Goal: Task Accomplishment & Management: Manage account settings

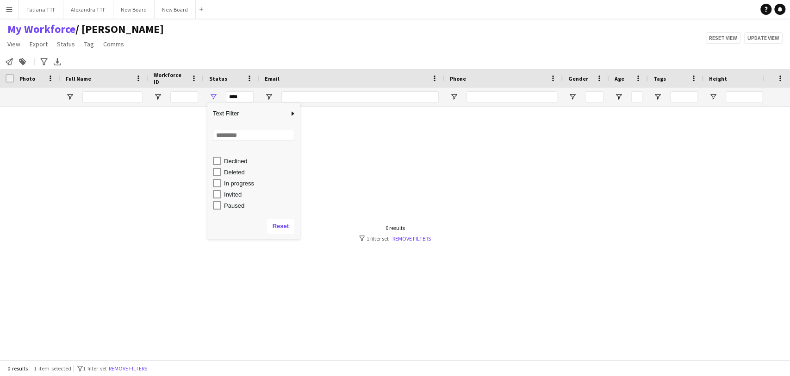
scroll to position [51, 0]
type input "**********"
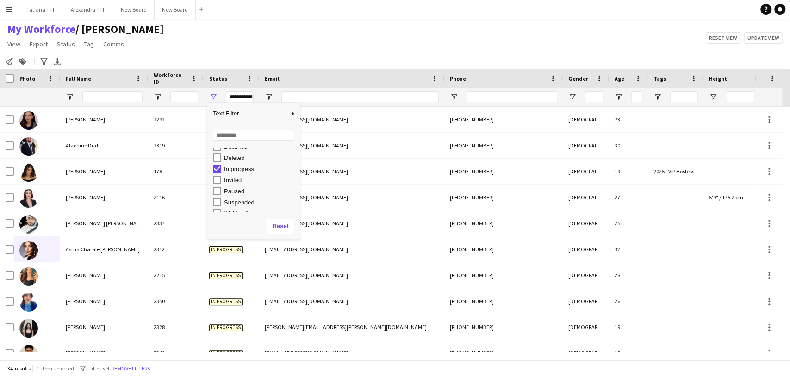
click at [279, 38] on div "My Workforce / [PERSON_NAME] View Views Default view [PERSON_NAME] View April L…" at bounding box center [395, 37] width 790 height 31
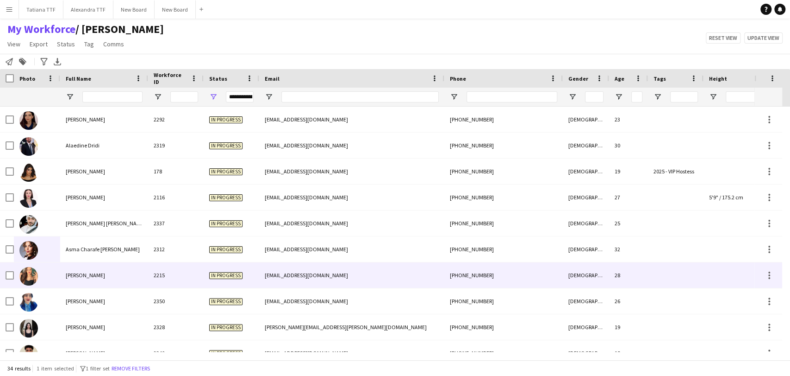
scroll to position [308, 0]
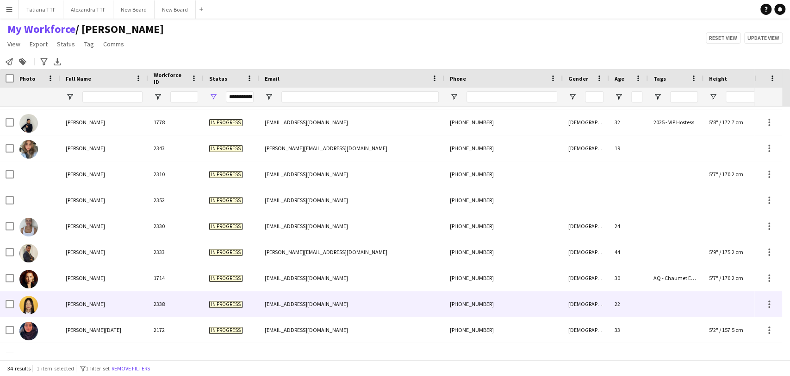
click at [78, 305] on span "[PERSON_NAME]" at bounding box center [85, 303] width 39 height 7
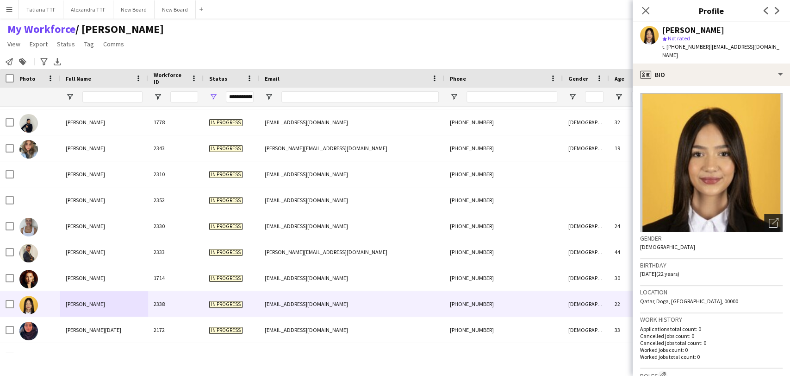
click at [772, 218] on icon at bounding box center [775, 221] width 6 height 6
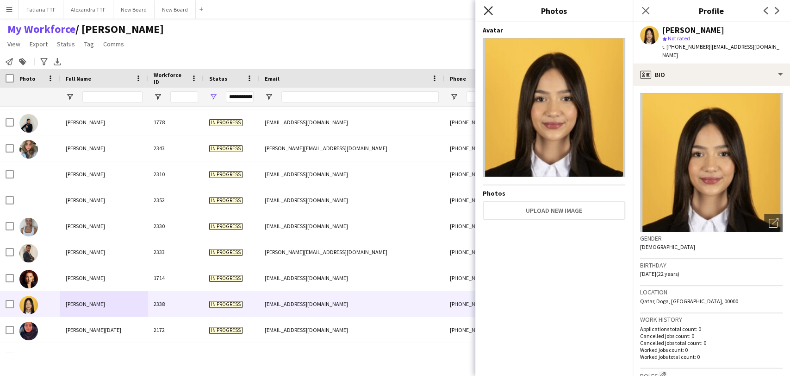
click at [493, 6] on icon "Close pop-in" at bounding box center [488, 10] width 9 height 9
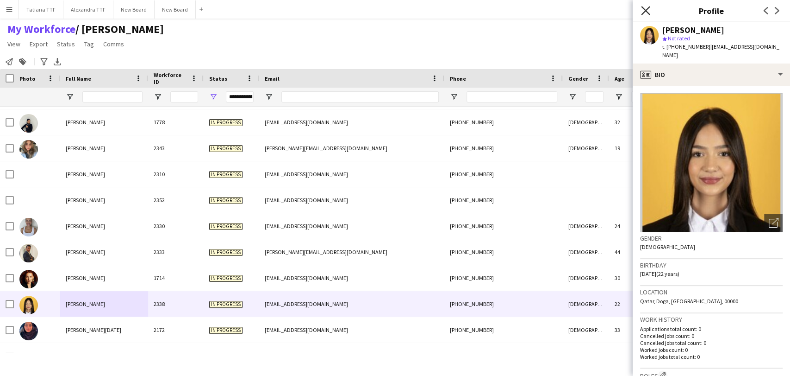
click at [648, 11] on icon "Close pop-in" at bounding box center [645, 10] width 9 height 9
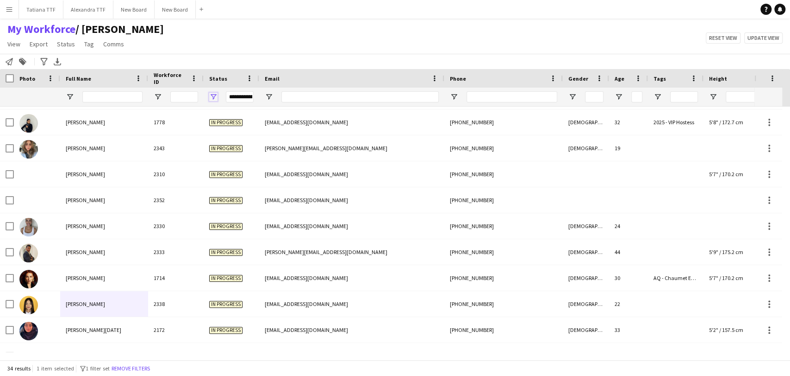
click at [213, 97] on span "Open Filter Menu" at bounding box center [213, 97] width 8 height 8
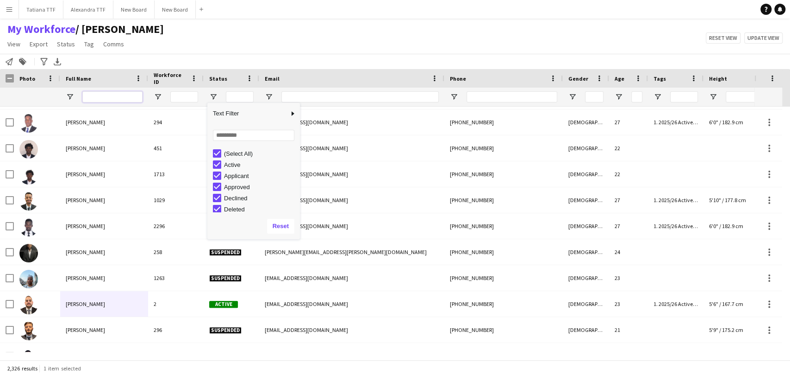
click at [116, 94] on input "Full Name Filter Input" at bounding box center [112, 96] width 60 height 11
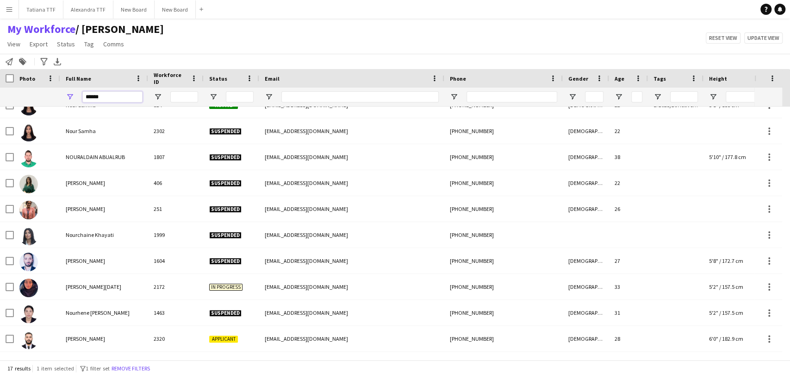
scroll to position [0, 0]
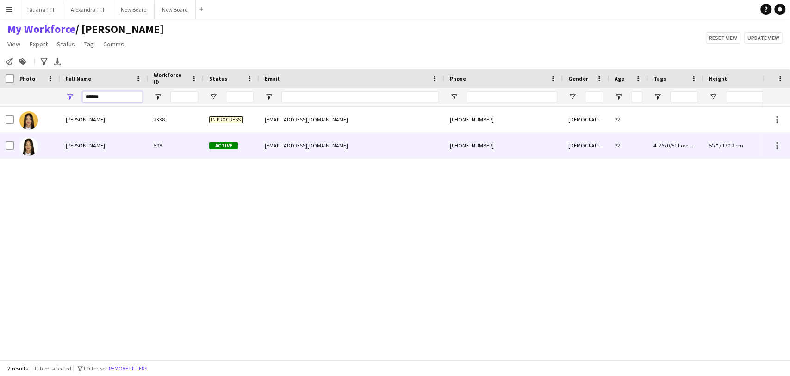
type input "******"
click at [39, 144] on div at bounding box center [37, 144] width 46 height 25
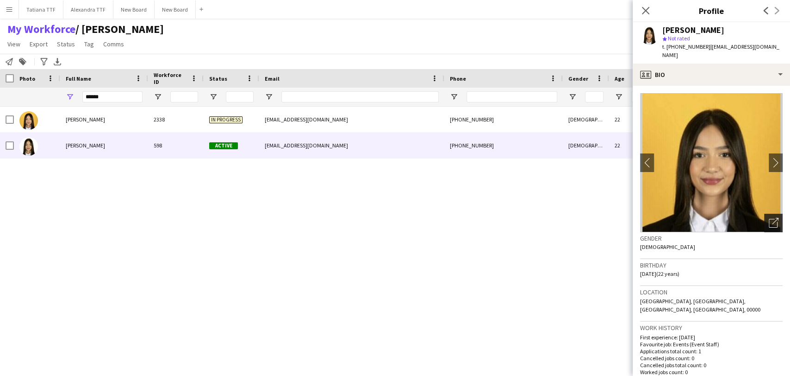
click at [769, 218] on icon "Open photos pop-in" at bounding box center [774, 223] width 10 height 10
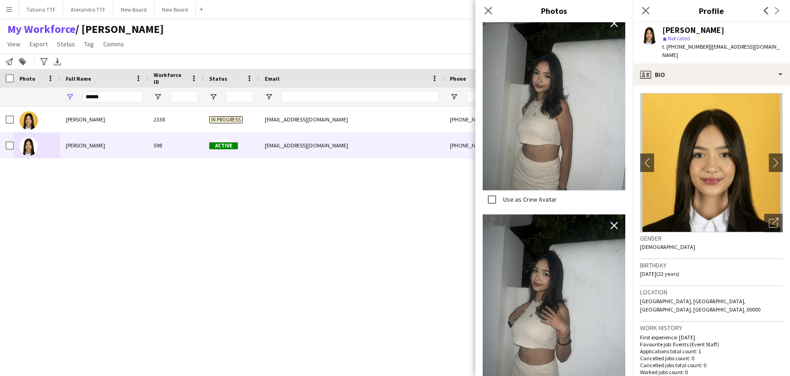
scroll to position [833, 0]
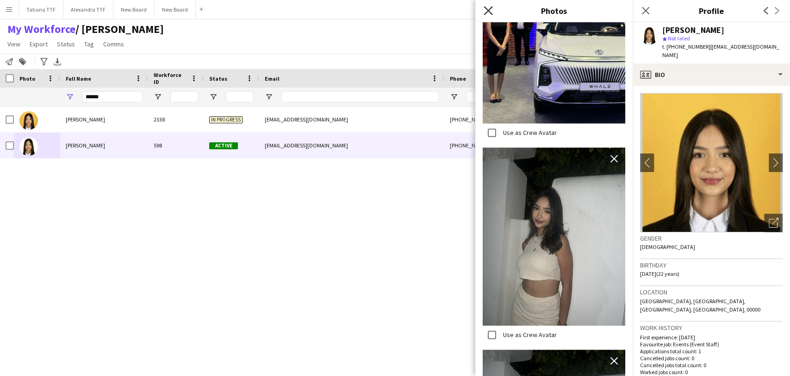
click at [487, 10] on icon at bounding box center [488, 10] width 9 height 9
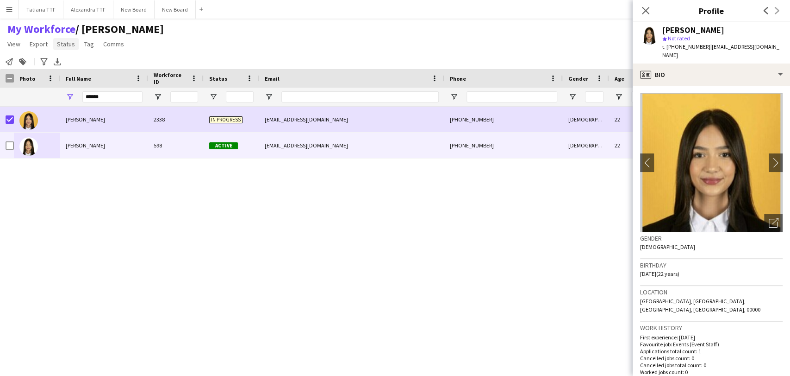
click at [72, 42] on span "Status" at bounding box center [66, 44] width 18 height 8
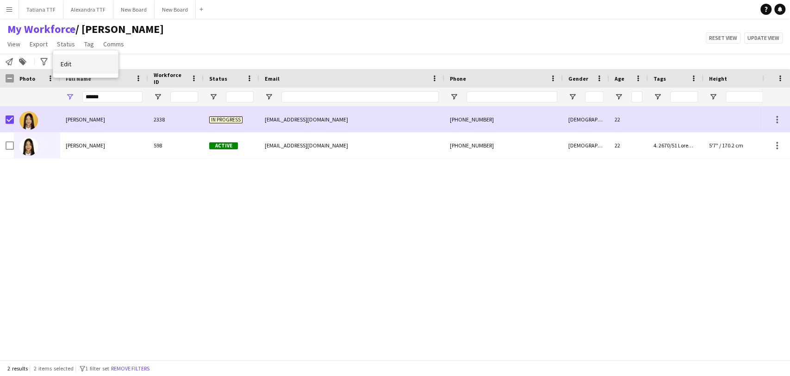
click at [74, 61] on link "Edit" at bounding box center [85, 63] width 65 height 19
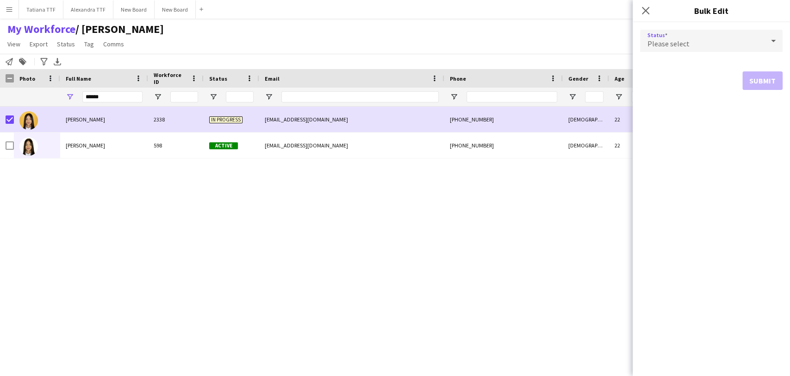
click at [772, 40] on icon at bounding box center [773, 41] width 5 height 2
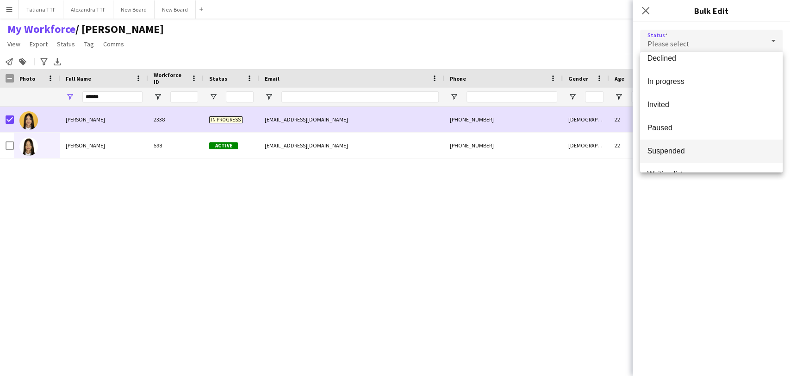
scroll to position [95, 0]
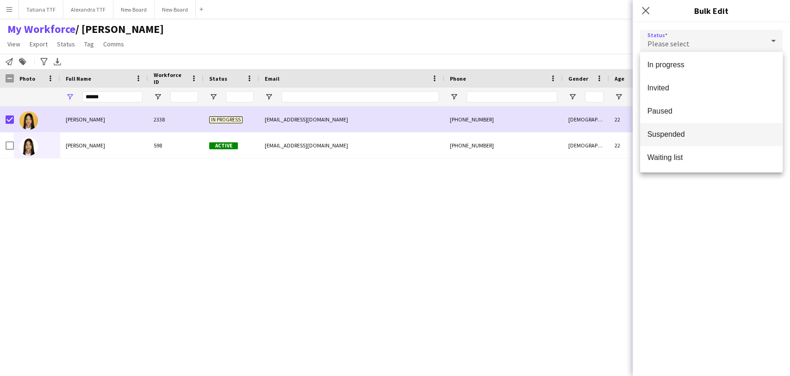
click at [690, 132] on span "Suspended" at bounding box center [712, 134] width 128 height 9
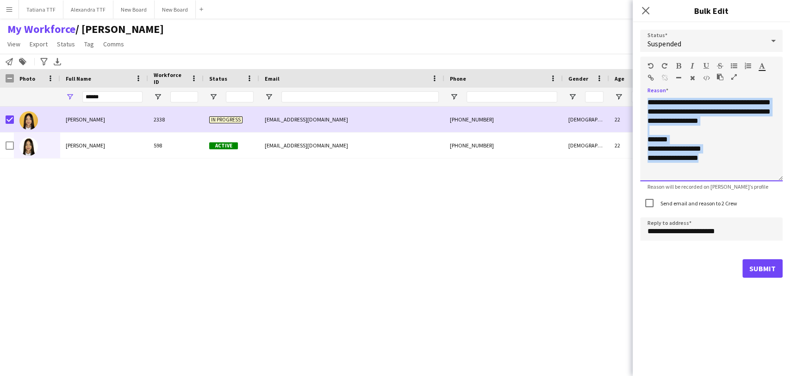
drag, startPoint x: 720, startPoint y: 178, endPoint x: 606, endPoint y: 97, distance: 140.2
click at [606, 97] on body "Menu Boards Boards Boards All jobs Status Workforce Workforce My Workforce Recr…" at bounding box center [395, 188] width 790 height 376
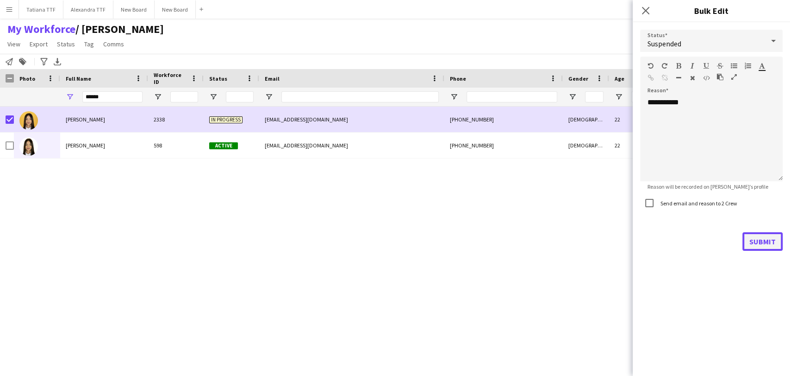
click at [765, 244] on button "Submit" at bounding box center [763, 241] width 40 height 19
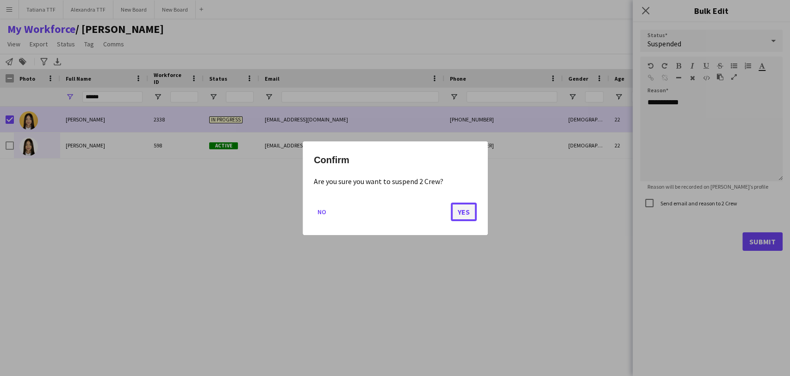
click at [465, 209] on button "Yes" at bounding box center [464, 211] width 26 height 19
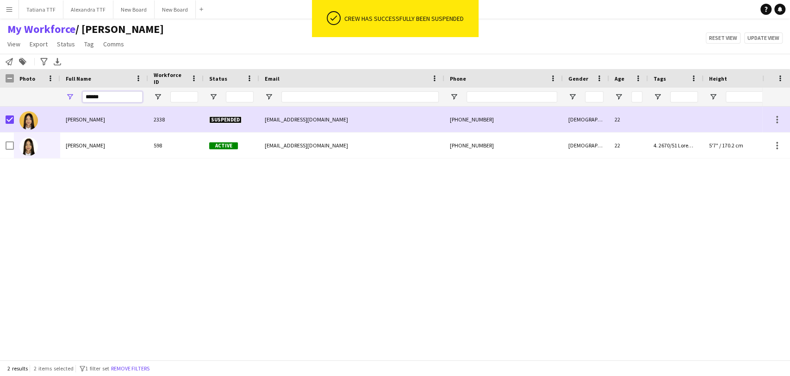
drag, startPoint x: 104, startPoint y: 97, endPoint x: 59, endPoint y: 92, distance: 44.7
click at [59, 93] on div "******" at bounding box center [491, 97] width 982 height 19
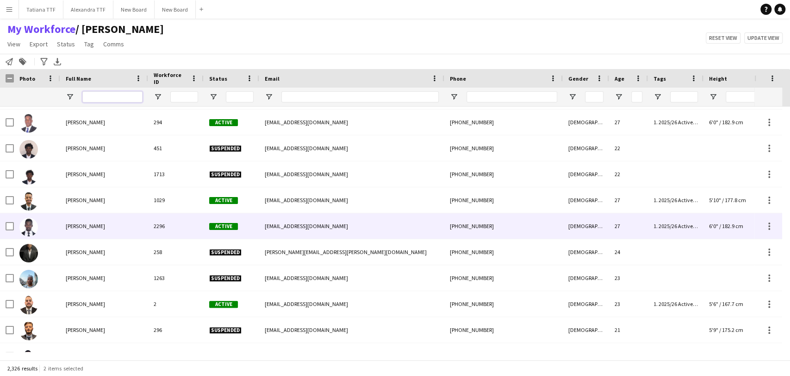
scroll to position [0, 0]
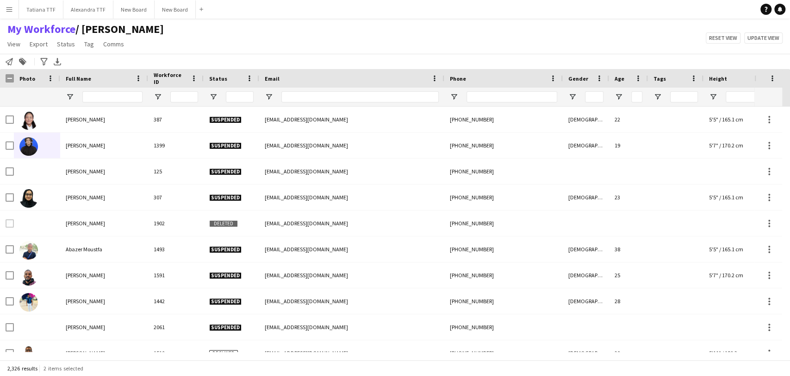
click at [201, 32] on div "My Workforce / [PERSON_NAME] View Views Default view [PERSON_NAME] View April L…" at bounding box center [395, 37] width 790 height 31
click at [215, 97] on span "Open Filter Menu" at bounding box center [213, 97] width 8 height 8
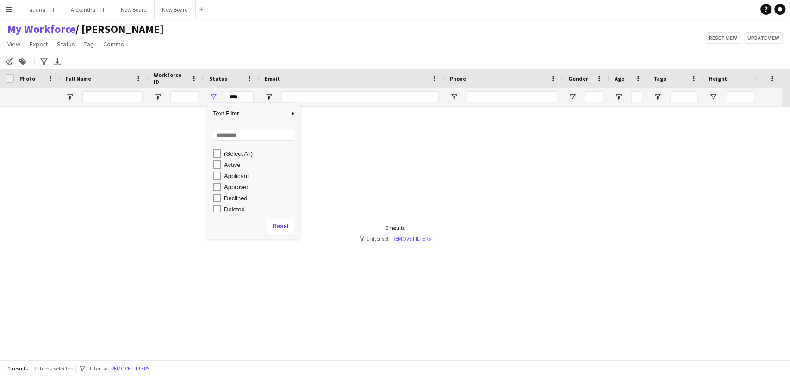
type input "**********"
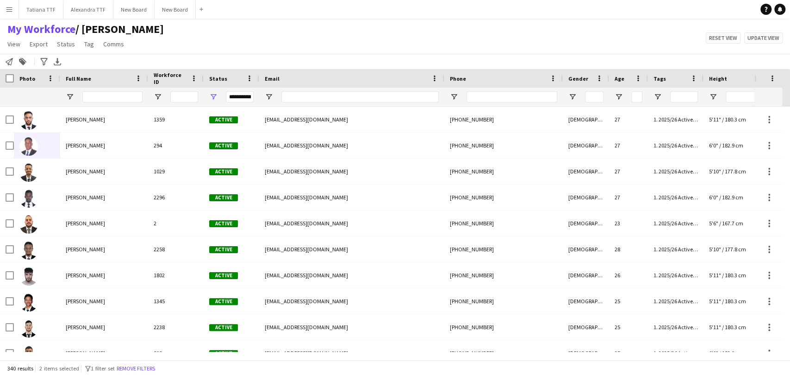
click at [249, 38] on div "My Workforce / [PERSON_NAME] View Views Default view [PERSON_NAME] View April L…" at bounding box center [395, 37] width 790 height 31
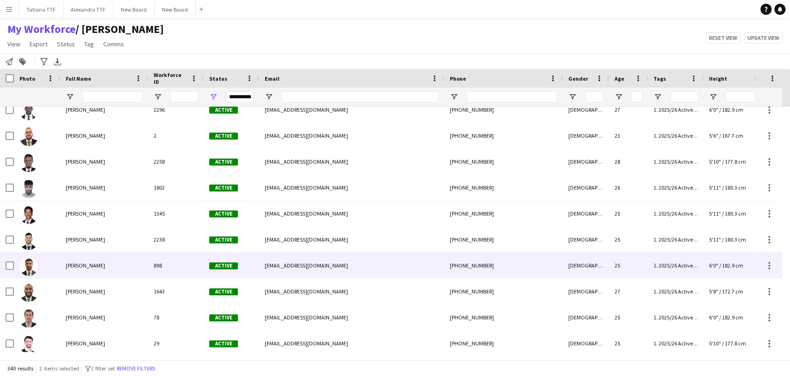
scroll to position [103, 0]
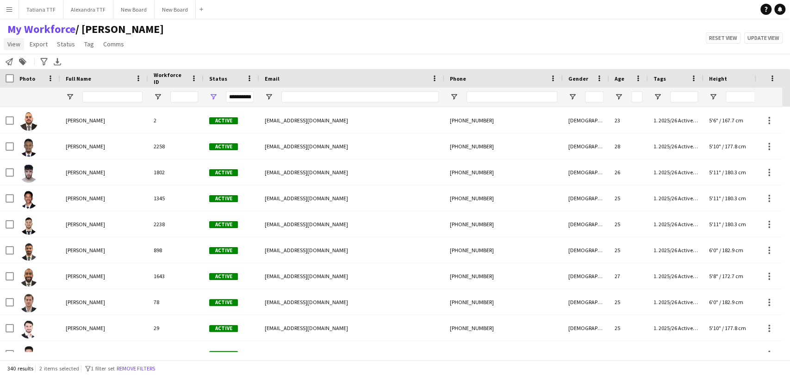
click at [13, 45] on span "View" at bounding box center [13, 44] width 13 height 8
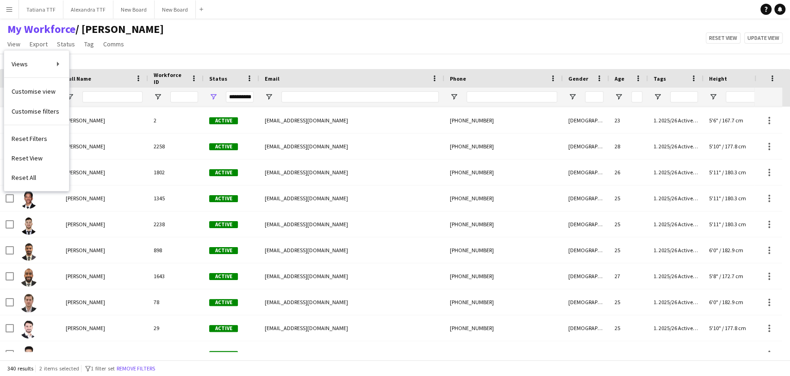
click at [228, 53] on div "My Workforce / [PERSON_NAME] View Views Default view [PERSON_NAME] View April L…" at bounding box center [395, 37] width 790 height 31
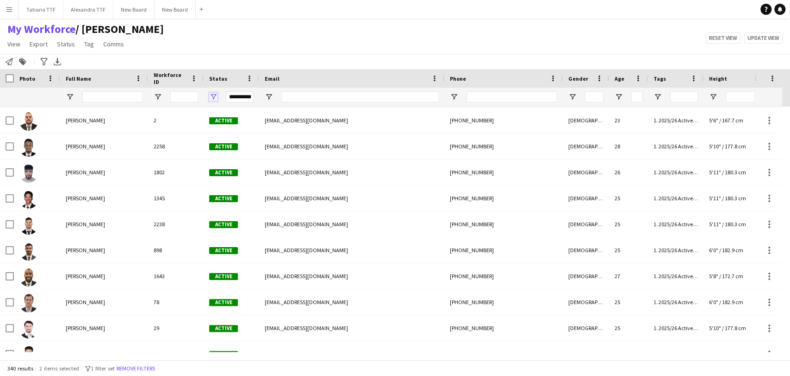
click at [214, 97] on span "Open Filter Menu" at bounding box center [213, 97] width 8 height 8
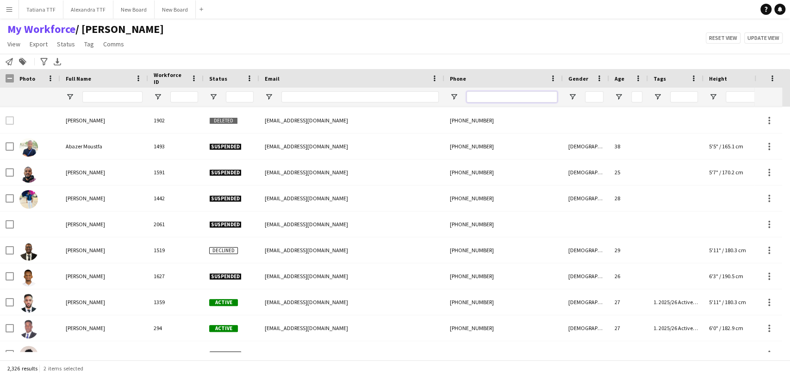
click at [501, 99] on input "Phone Filter Input" at bounding box center [512, 96] width 91 height 11
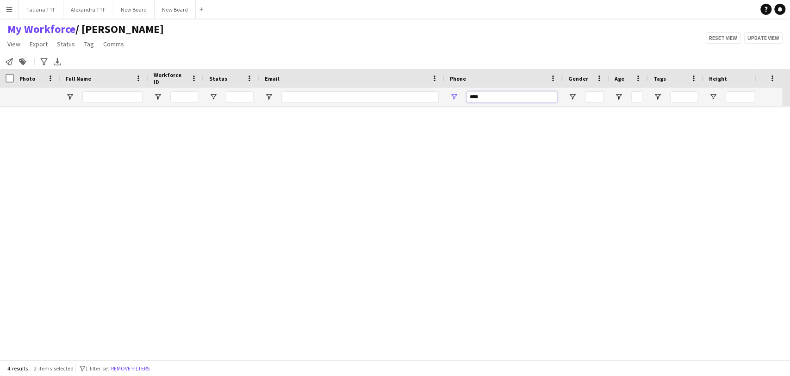
scroll to position [0, 0]
type input "********"
drag, startPoint x: 506, startPoint y: 98, endPoint x: 421, endPoint y: 86, distance: 85.1
click at [428, 88] on div at bounding box center [491, 97] width 982 height 19
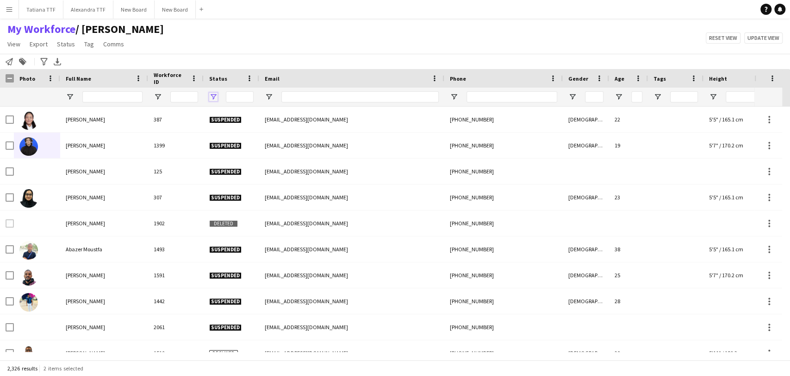
click at [211, 95] on span "Open Filter Menu" at bounding box center [213, 97] width 8 height 8
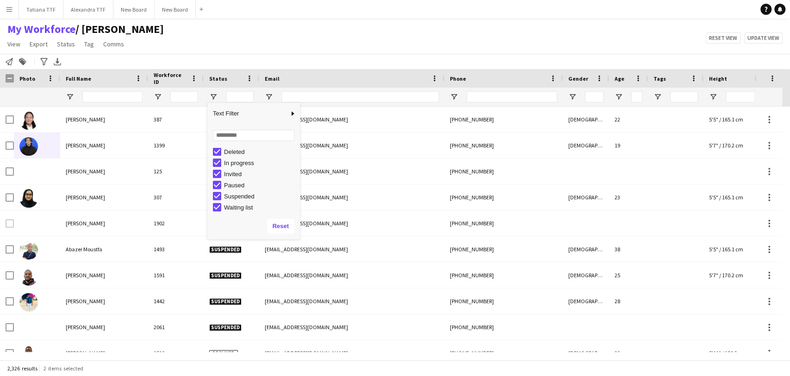
scroll to position [58, 0]
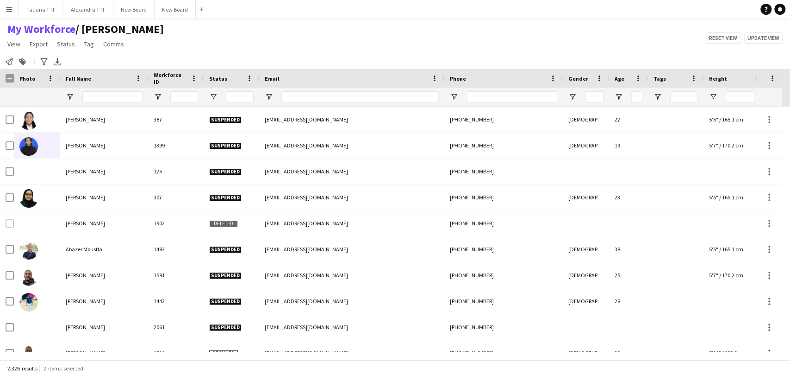
click at [320, 30] on div "My Workforce / [PERSON_NAME] View Views Default view [PERSON_NAME] View April L…" at bounding box center [395, 37] width 790 height 31
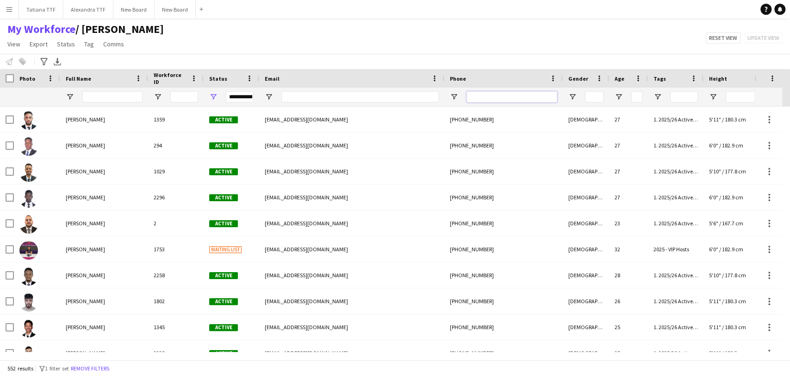
click at [498, 97] on input "Phone Filter Input" at bounding box center [512, 96] width 91 height 11
paste input "**********"
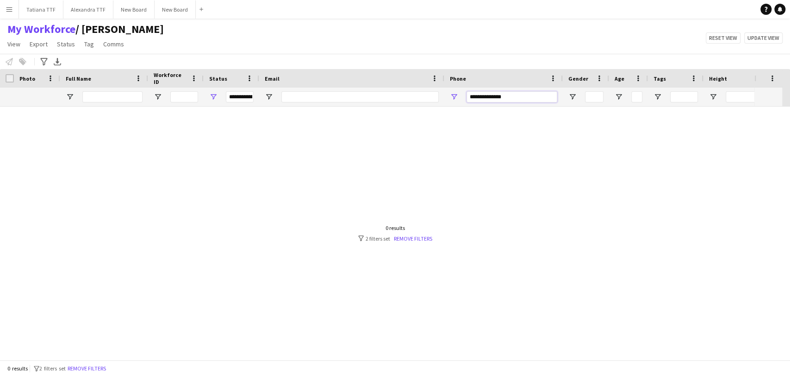
click at [496, 97] on input "**********" at bounding box center [512, 96] width 91 height 11
click at [483, 98] on input "**********" at bounding box center [512, 96] width 91 height 11
type input "**********"
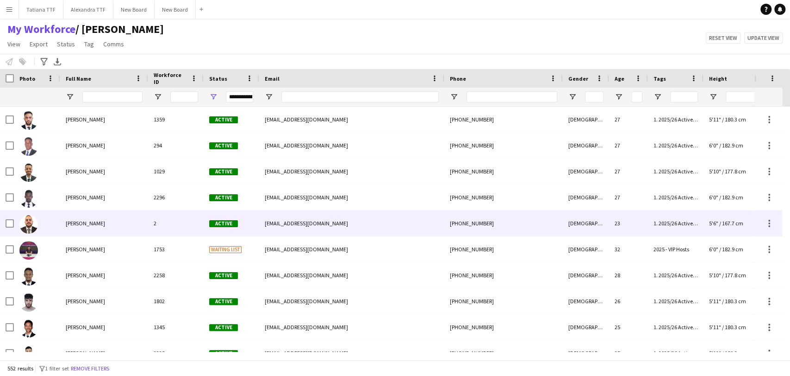
click at [412, 233] on div "[EMAIL_ADDRESS][DOMAIN_NAME]" at bounding box center [351, 222] width 185 height 25
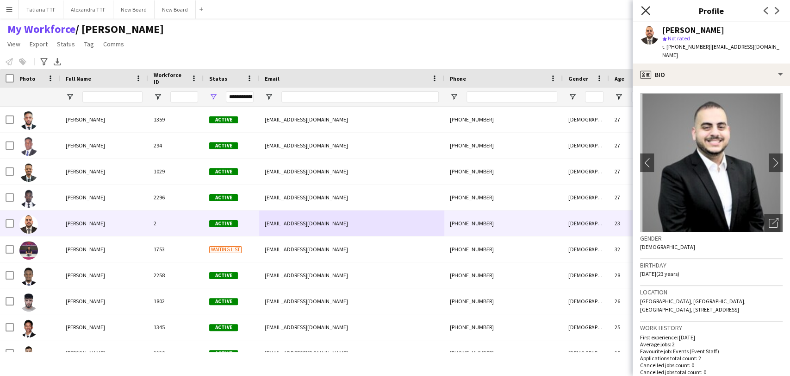
click at [646, 15] on icon "Close pop-in" at bounding box center [645, 10] width 9 height 9
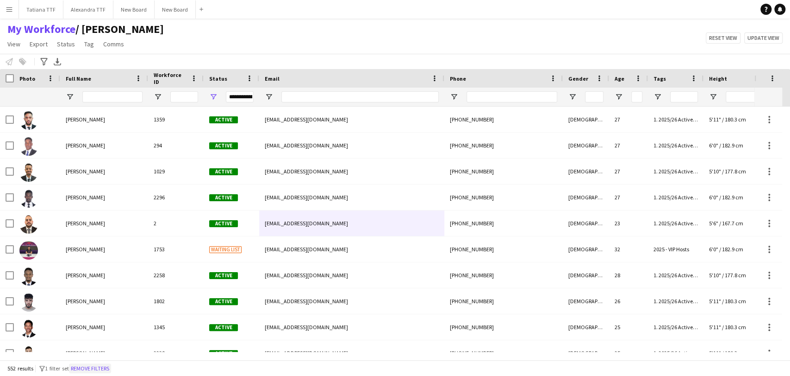
click at [107, 366] on button "Remove filters" at bounding box center [90, 368] width 42 height 10
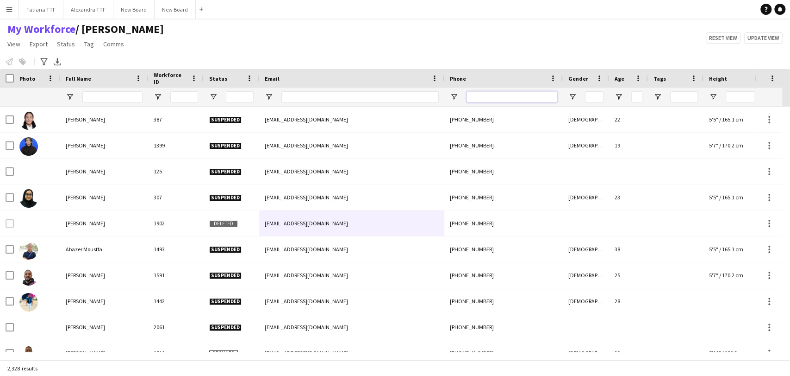
click at [486, 100] on input "Phone Filter Input" at bounding box center [512, 96] width 91 height 11
paste input "**********"
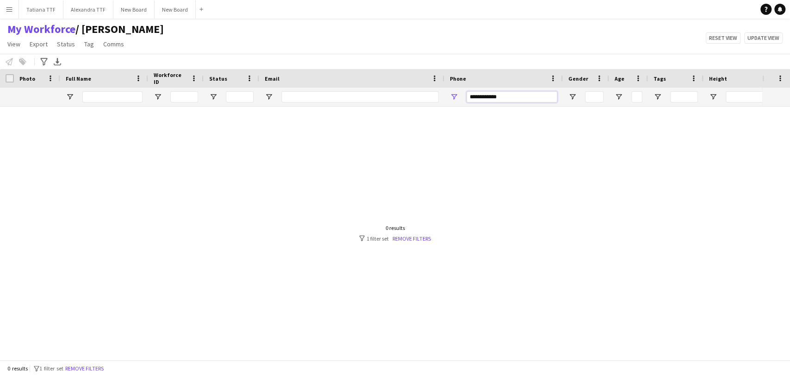
type input "**********"
click at [96, 371] on button "Remove filters" at bounding box center [84, 368] width 42 height 10
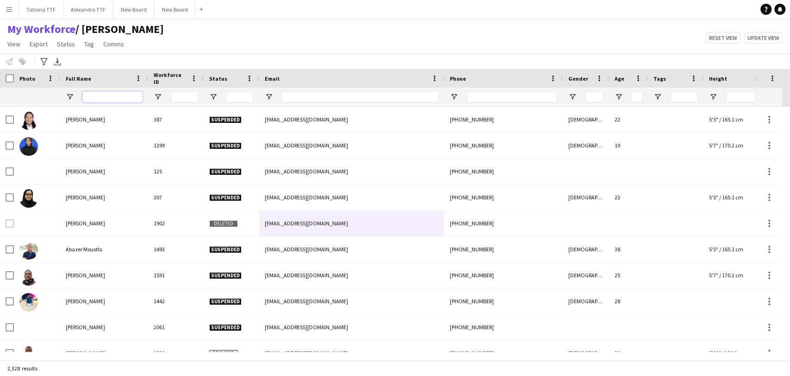
click at [112, 96] on input "Full Name Filter Input" at bounding box center [112, 96] width 60 height 11
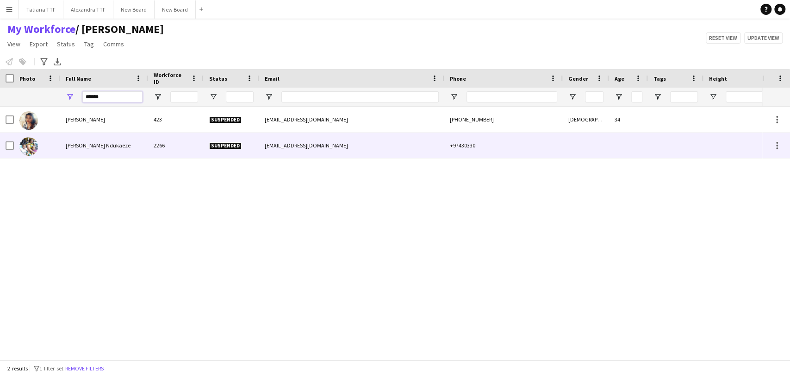
type input "******"
click at [86, 144] on span "Ifeoma Ndukaeze" at bounding box center [98, 145] width 65 height 7
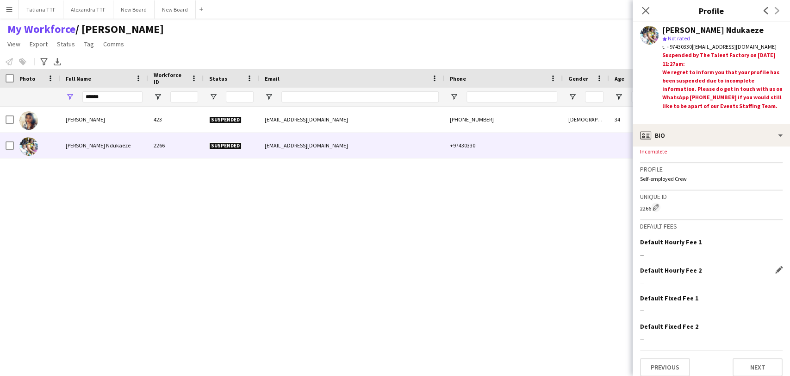
scroll to position [389, 0]
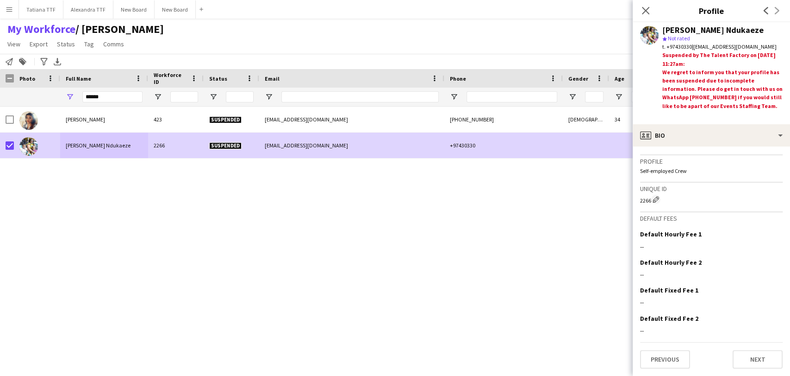
click at [61, 50] on app-page-menu "View Views Default view Alexandra View April Live Force Tracking Sheet Moutamn …" at bounding box center [85, 45] width 171 height 18
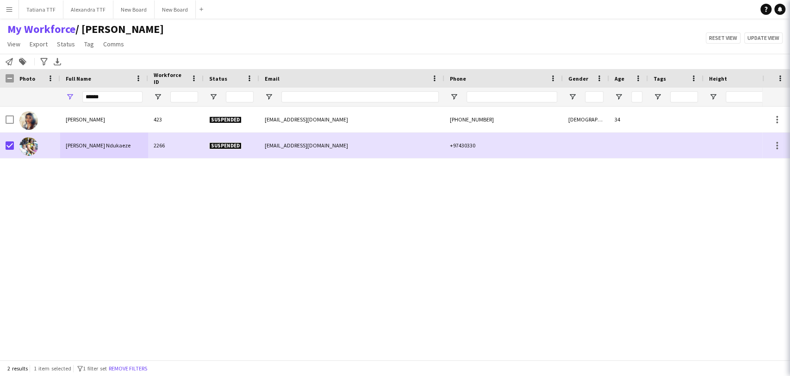
click at [65, 36] on app-page-menu "View Views Default view Alexandra View April Live Force Tracking Sheet Moutamn …" at bounding box center [85, 45] width 171 height 18
click at [67, 39] on link "Status" at bounding box center [65, 44] width 25 height 12
click at [69, 63] on span "Edit" at bounding box center [66, 64] width 11 height 8
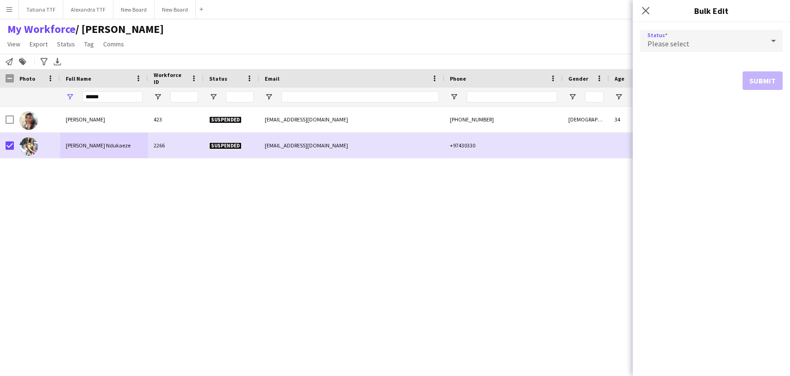
click at [703, 40] on div "Please select" at bounding box center [702, 41] width 124 height 22
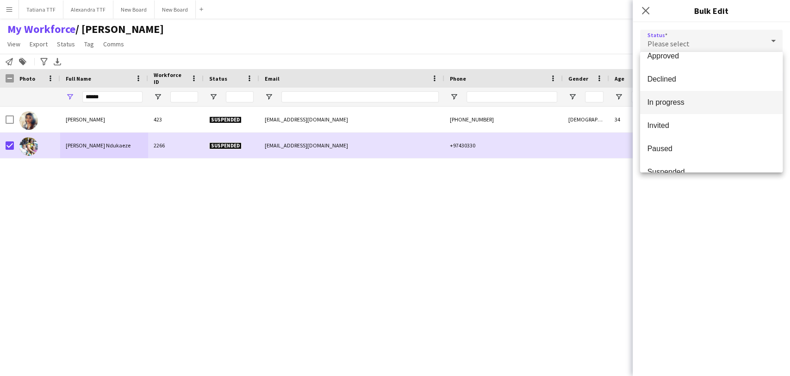
scroll to position [44, 0]
click at [671, 117] on span "In progress" at bounding box center [712, 116] width 128 height 9
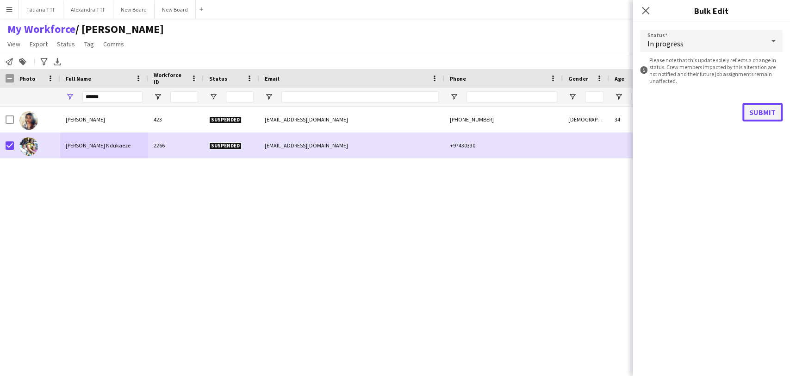
click at [753, 110] on button "Submit" at bounding box center [763, 112] width 40 height 19
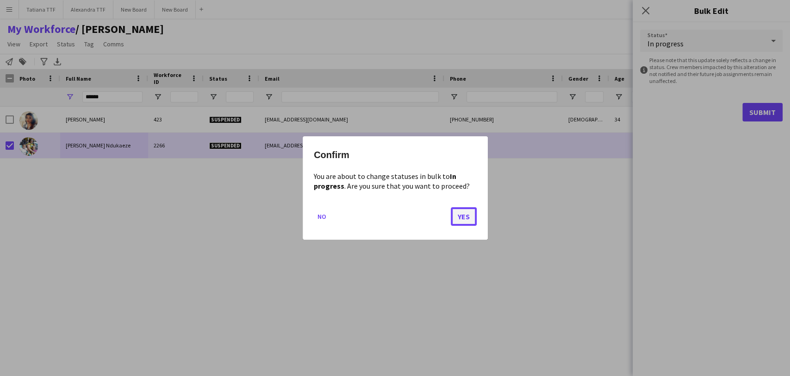
click at [456, 220] on button "Yes" at bounding box center [464, 216] width 26 height 19
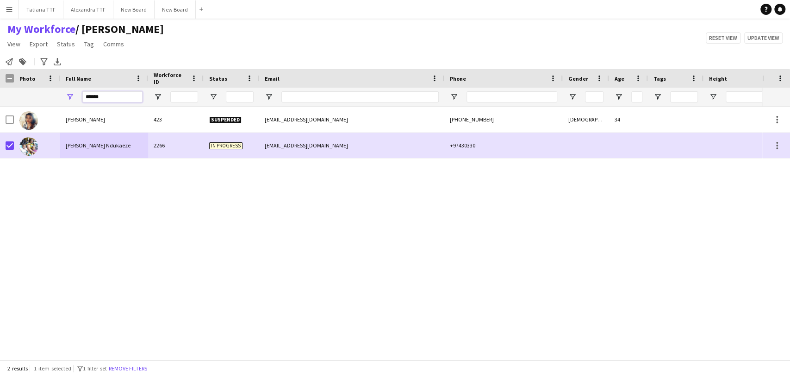
drag, startPoint x: 113, startPoint y: 99, endPoint x: 15, endPoint y: 87, distance: 98.4
click at [25, 86] on div "Workforce Details Crew Attributes Photo" at bounding box center [491, 88] width 982 height 38
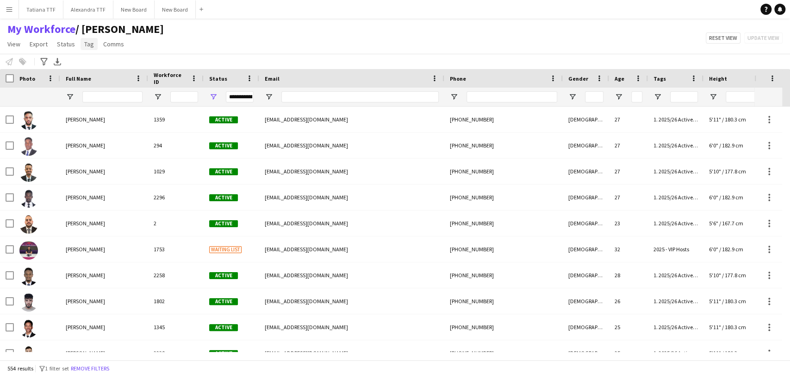
click at [91, 44] on span "Tag" at bounding box center [89, 44] width 10 height 8
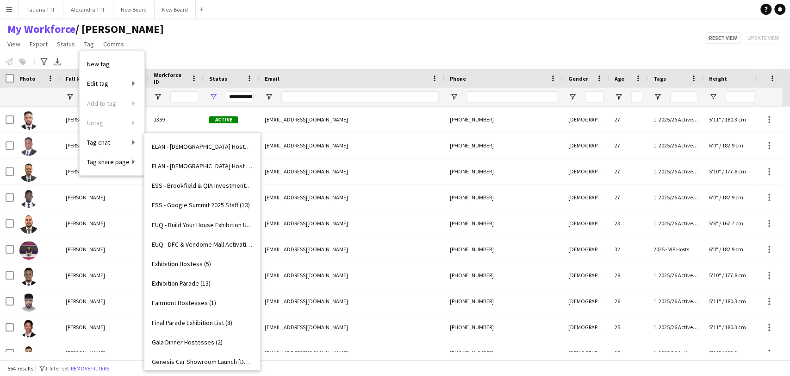
scroll to position [874, 0]
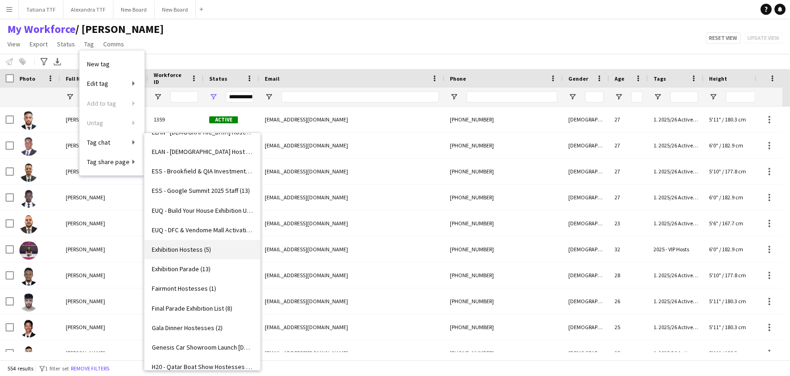
click at [194, 245] on span "Exhibition Hostess (5)" at bounding box center [181, 249] width 59 height 8
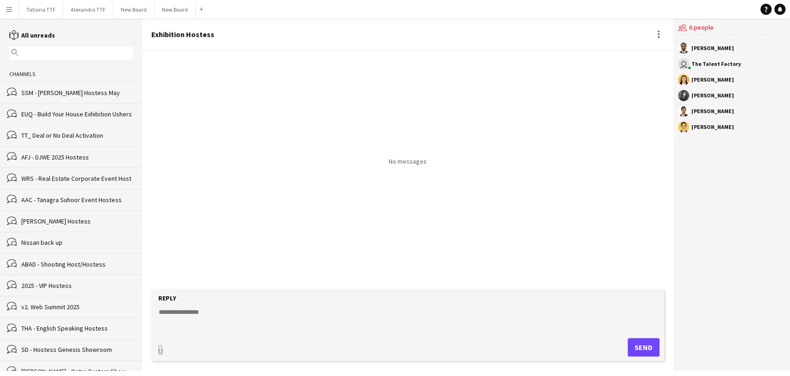
click at [695, 8] on app-navbar "Menu Boards Boards Boards All jobs Status Workforce Workforce My Workforce Recr…" at bounding box center [395, 9] width 790 height 19
